Goal: Check status: Check status

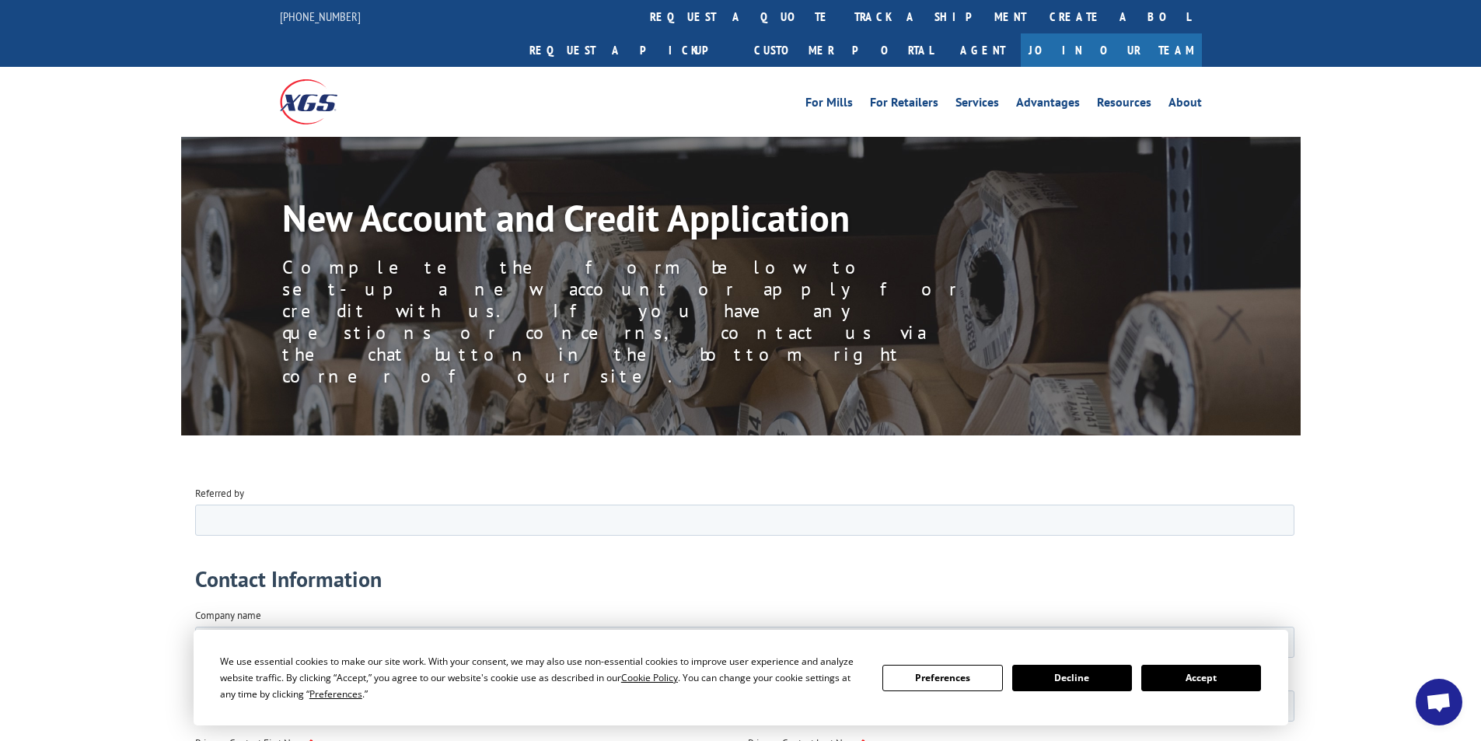
click at [1223, 678] on button "Accept" at bounding box center [1201, 678] width 120 height 26
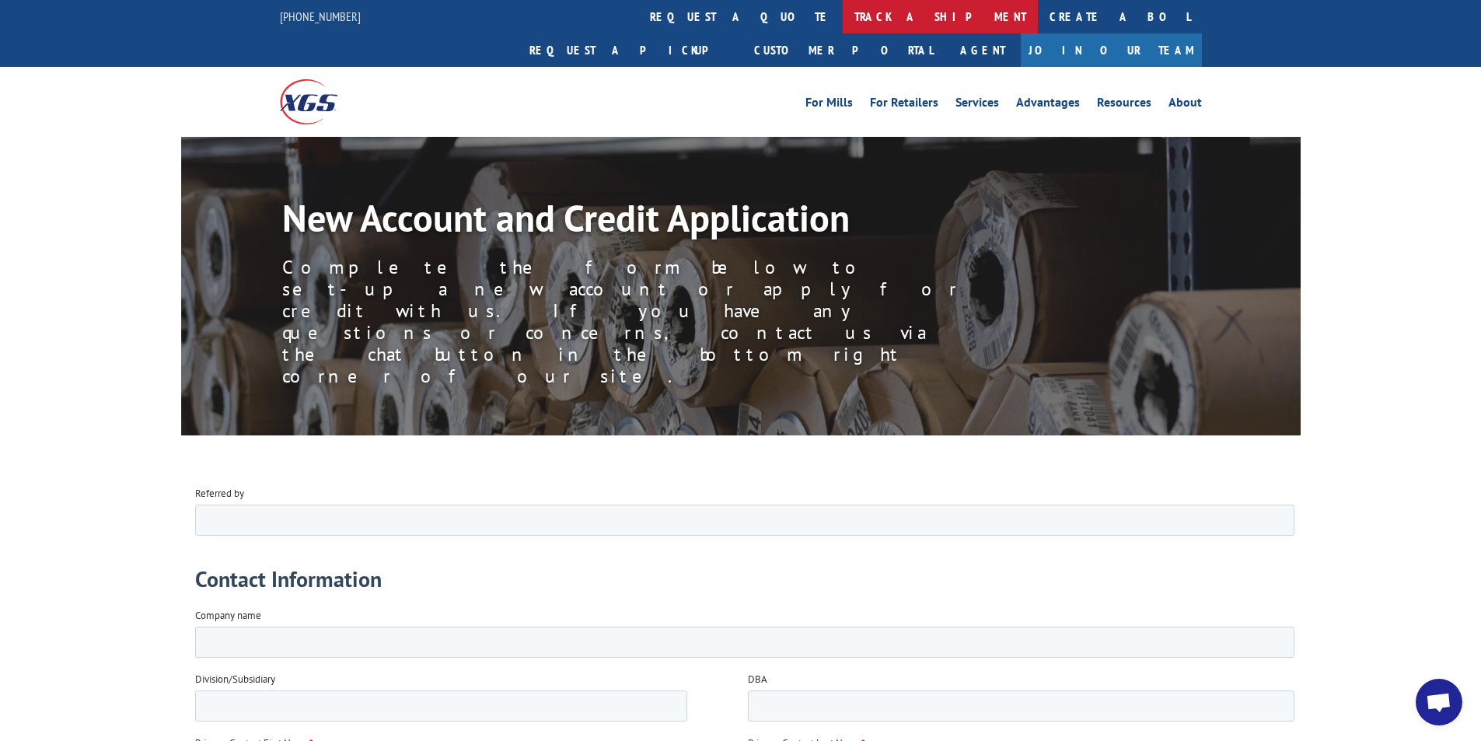
click at [843, 11] on link "track a shipment" at bounding box center [940, 16] width 195 height 33
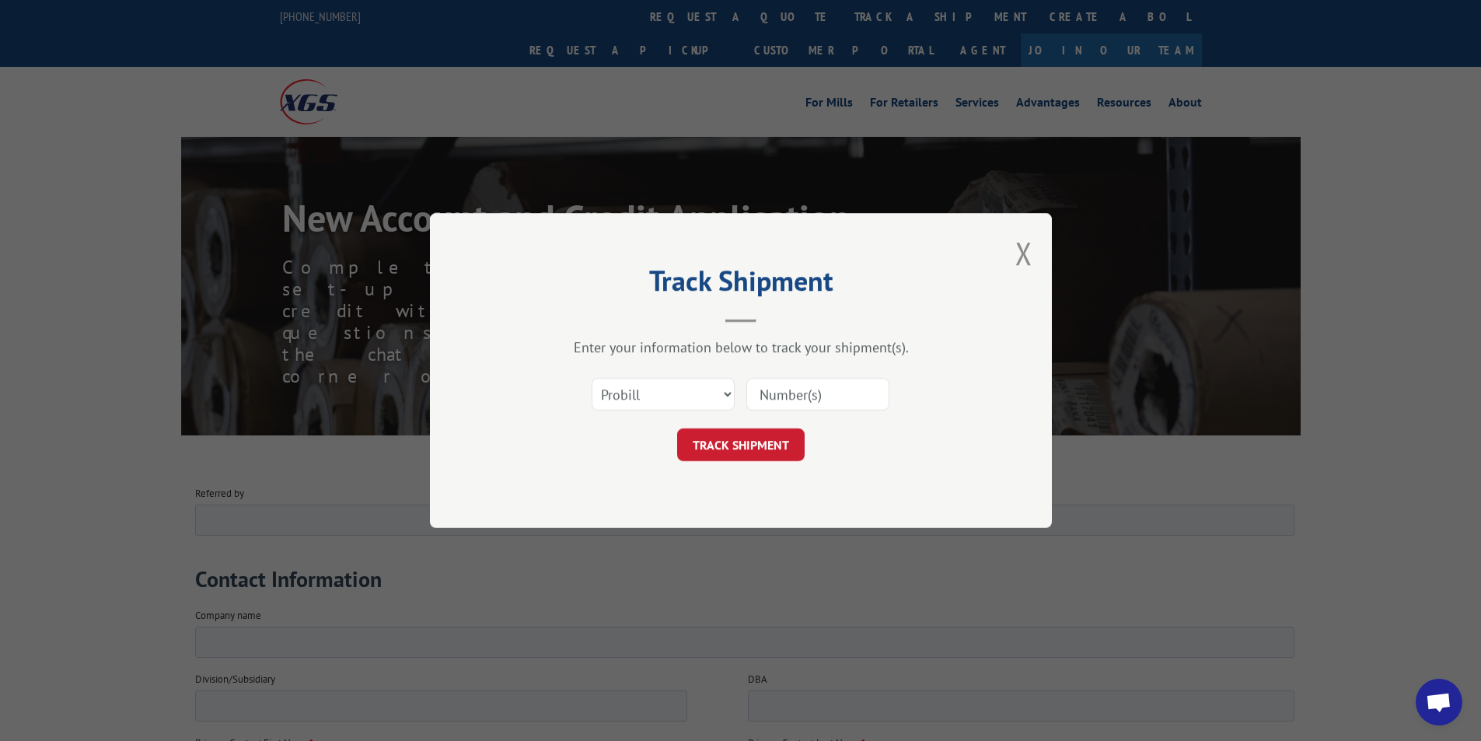
click at [801, 386] on input at bounding box center [817, 394] width 143 height 33
paste input "PU00062374"
type input "PU00062374"
click at [738, 438] on button "TRACK SHIPMENT" at bounding box center [740, 444] width 127 height 33
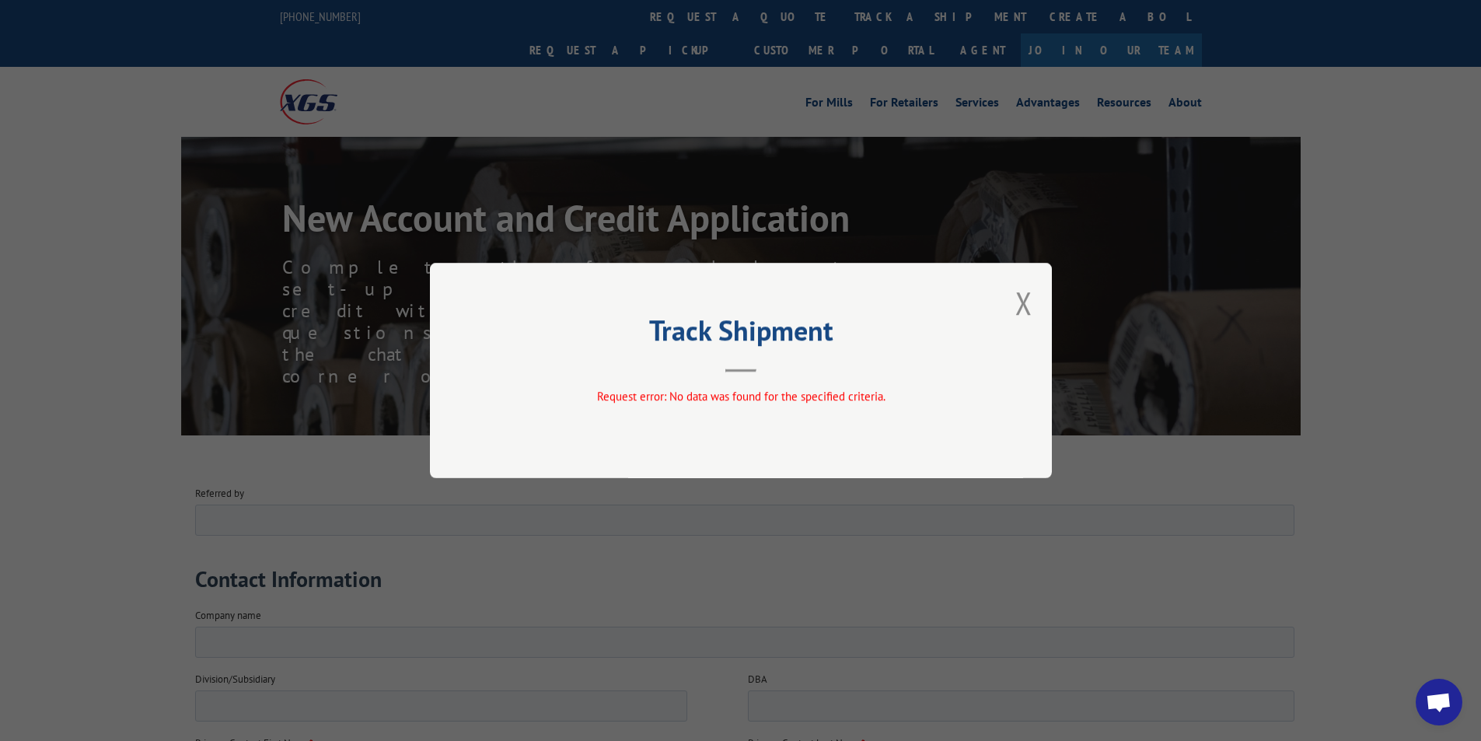
click at [1035, 298] on div "Track Shipment Request error: No data was found for the specified criteria." at bounding box center [741, 370] width 622 height 215
click at [1017, 307] on button "Close modal" at bounding box center [1023, 302] width 17 height 41
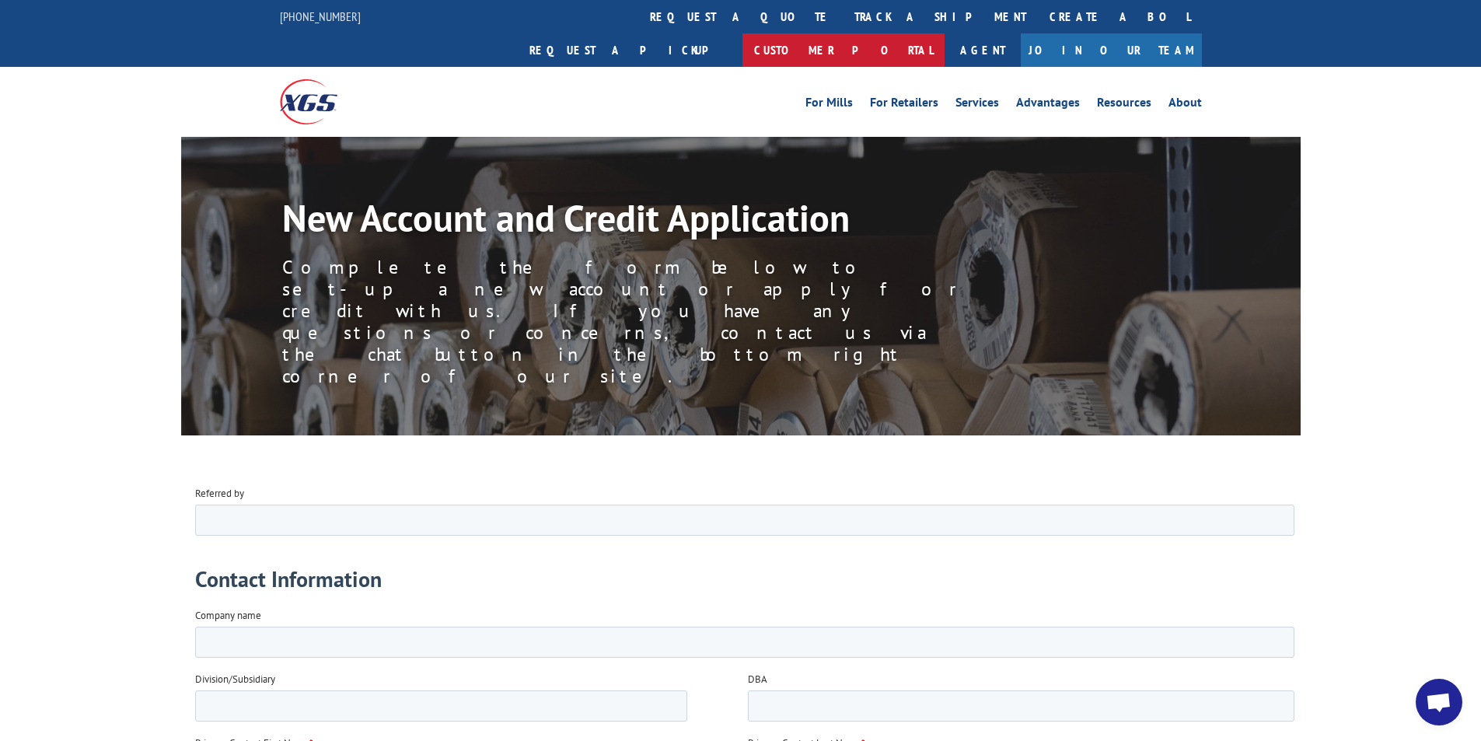
click at [944, 33] on link "Customer Portal" at bounding box center [843, 49] width 202 height 33
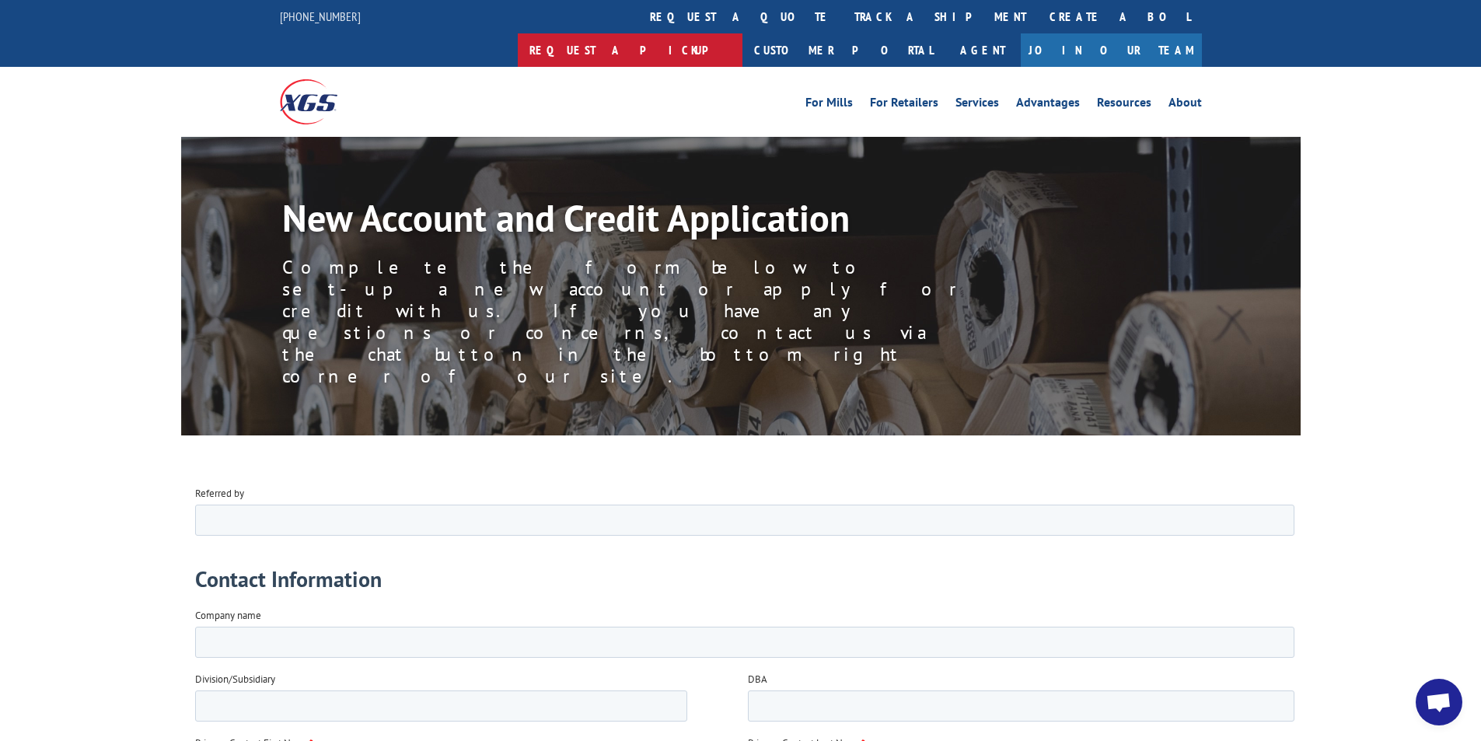
click at [742, 33] on link "Request a pickup" at bounding box center [630, 49] width 225 height 33
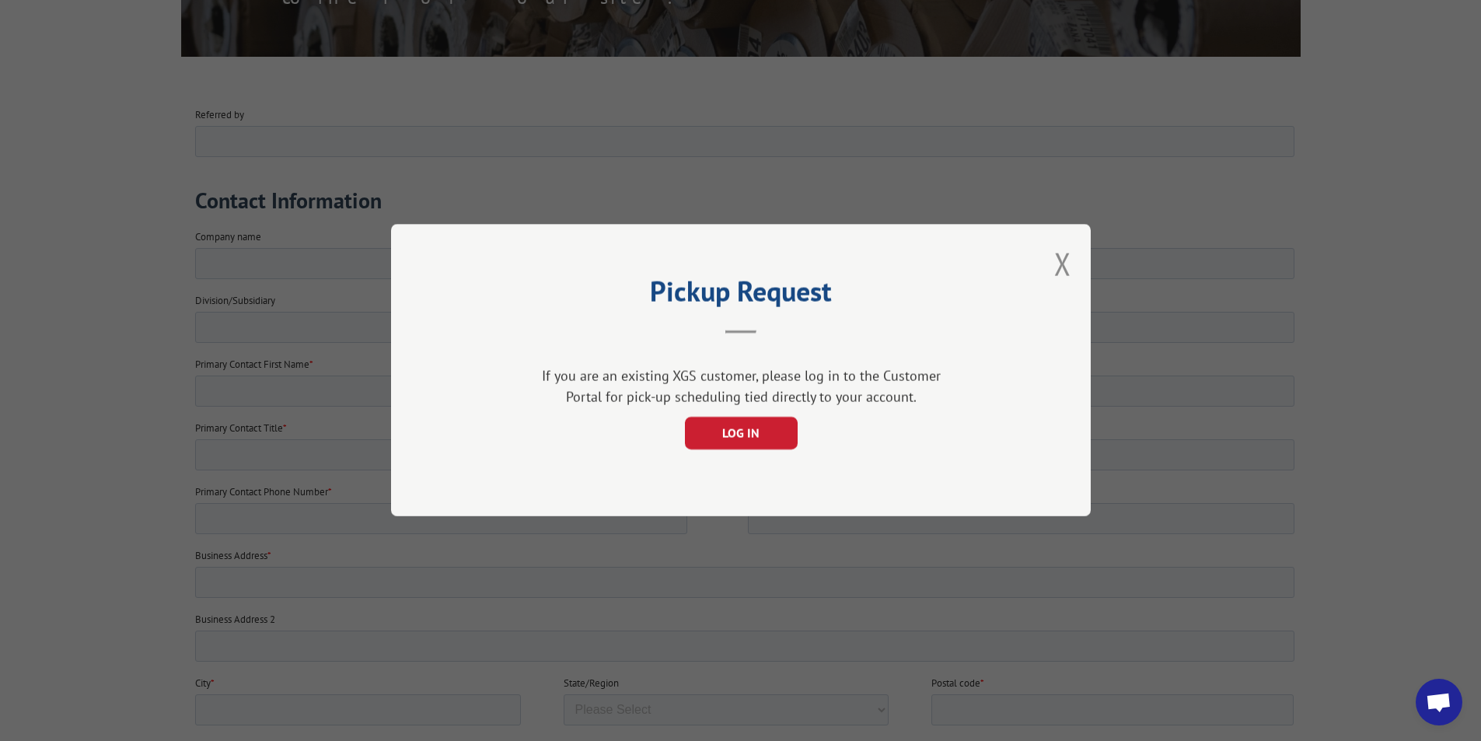
scroll to position [622, 0]
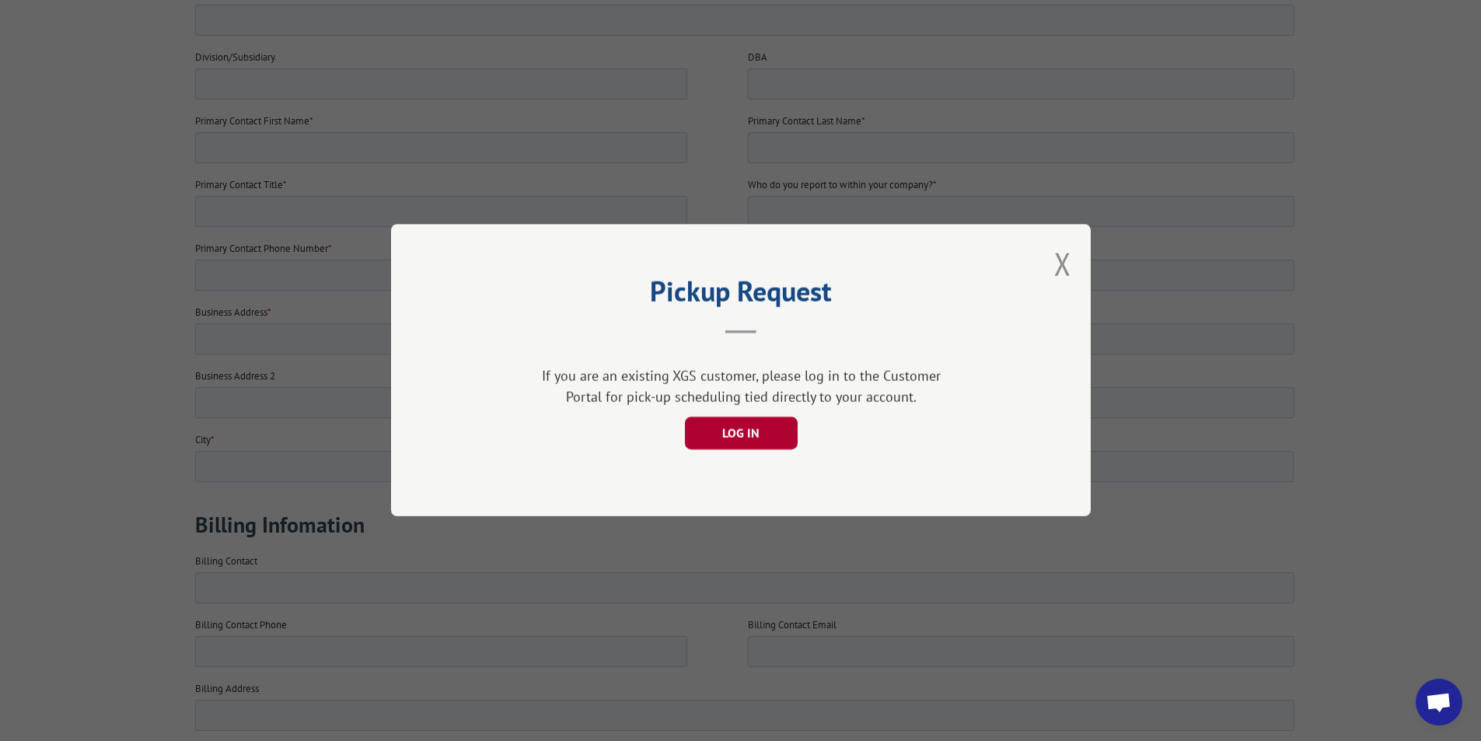
click at [756, 426] on button "LOG IN" at bounding box center [740, 433] width 113 height 33
